Goal: Transaction & Acquisition: Purchase product/service

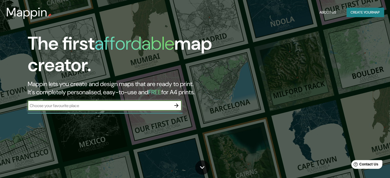
click at [353, 13] on button "Create your map" at bounding box center [364, 12] width 37 height 9
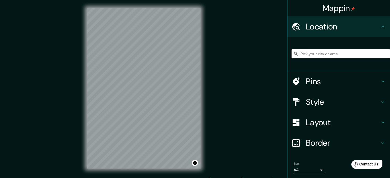
click at [298, 54] on input "Pick your city or area" at bounding box center [341, 53] width 98 height 9
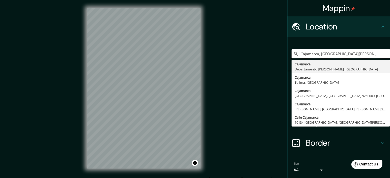
type input "Cajamarca, [GEOGRAPHIC_DATA][PERSON_NAME], [GEOGRAPHIC_DATA]"
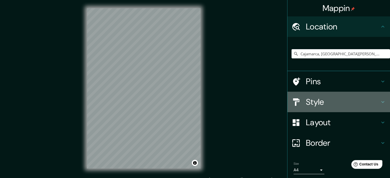
click at [324, 101] on h4 "Style" at bounding box center [343, 102] width 74 height 10
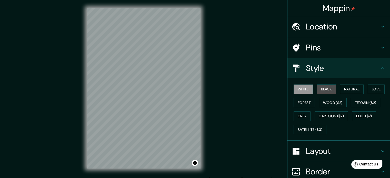
click at [319, 87] on button "Black" at bounding box center [326, 89] width 19 height 9
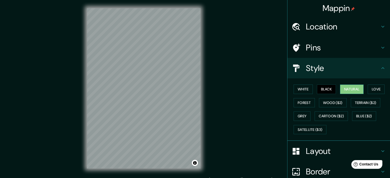
click at [345, 87] on button "Natural" at bounding box center [352, 89] width 24 height 9
click at [298, 89] on button "White" at bounding box center [303, 89] width 19 height 9
click at [345, 87] on button "Natural" at bounding box center [352, 89] width 24 height 9
click at [301, 89] on button "White" at bounding box center [303, 89] width 19 height 9
click at [348, 89] on button "Natural" at bounding box center [352, 89] width 24 height 9
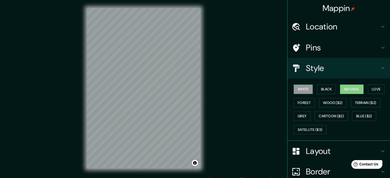
click at [296, 89] on button "White" at bounding box center [303, 89] width 19 height 9
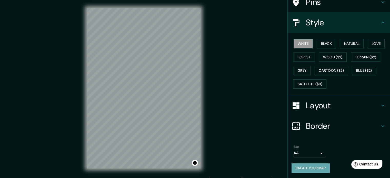
click at [314, 167] on button "Create your map" at bounding box center [311, 168] width 38 height 9
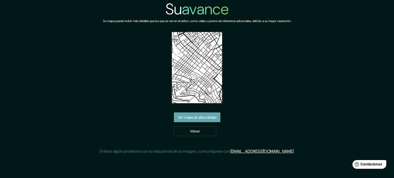
click at [205, 117] on font "Ver mapa de alta calidad" at bounding box center [197, 117] width 38 height 5
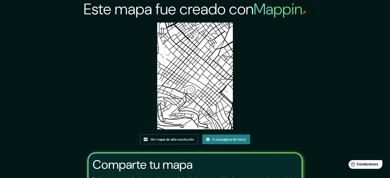
click at [178, 140] on font "Ver mapa de alta resolución" at bounding box center [172, 139] width 44 height 5
